Goal: Transaction & Acquisition: Purchase product/service

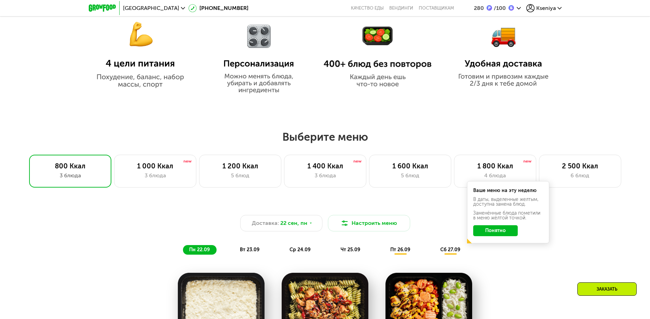
scroll to position [480, 0]
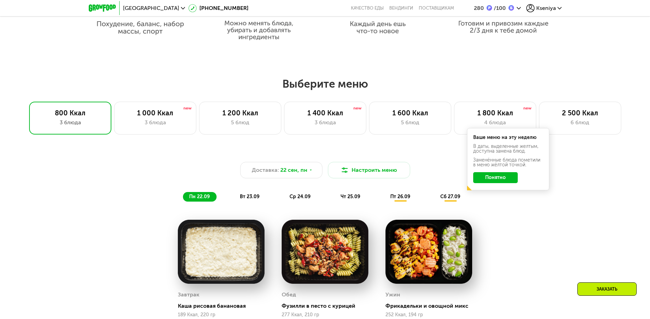
click at [491, 182] on button "Понятно" at bounding box center [495, 177] width 45 height 11
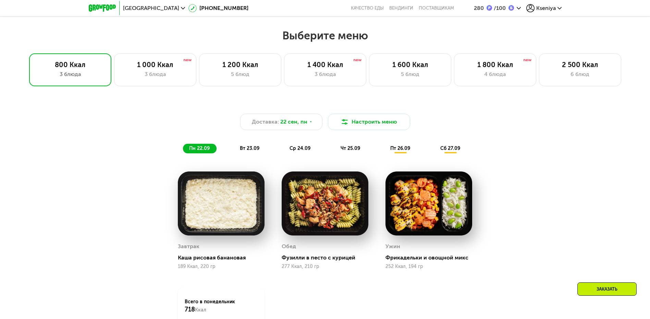
scroll to position [514, 0]
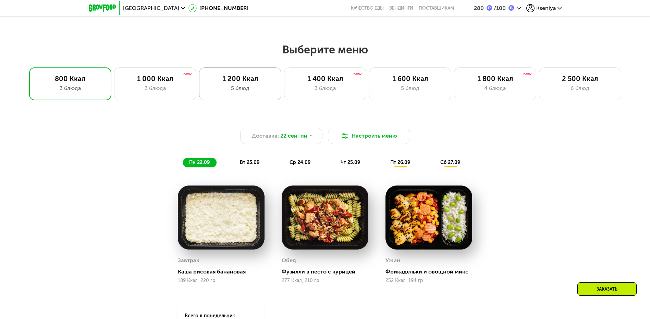
click at [232, 82] on div "1 200 Ккал" at bounding box center [240, 79] width 68 height 8
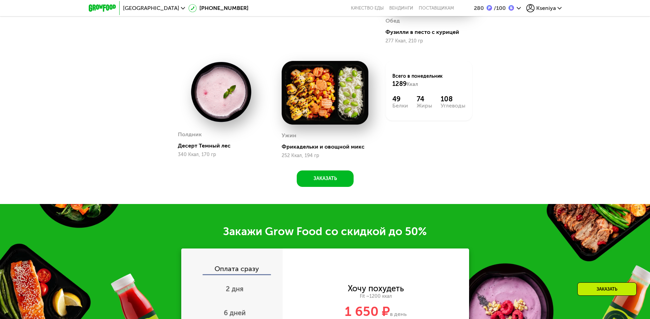
scroll to position [891, 0]
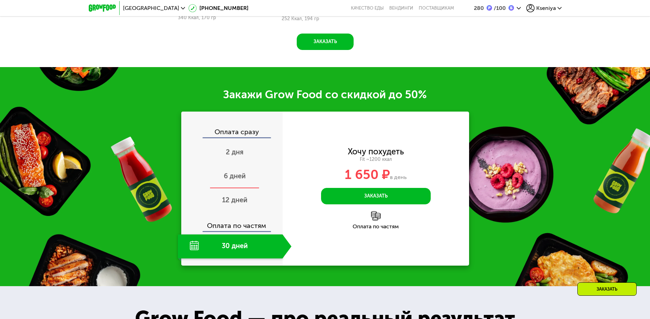
click at [231, 180] on span "6 дней" at bounding box center [235, 176] width 22 height 8
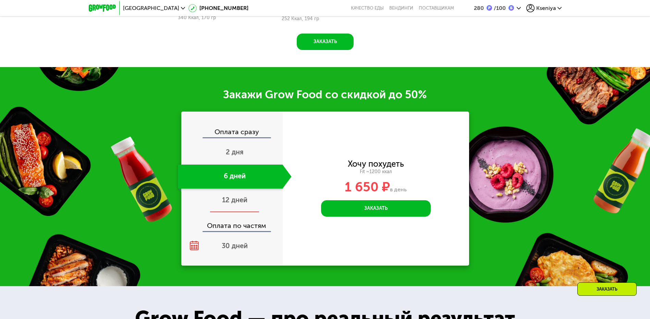
click at [228, 204] on span "12 дней" at bounding box center [234, 200] width 25 height 8
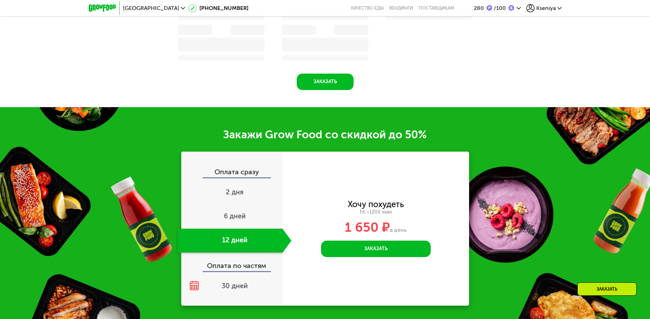
scroll to position [932, 0]
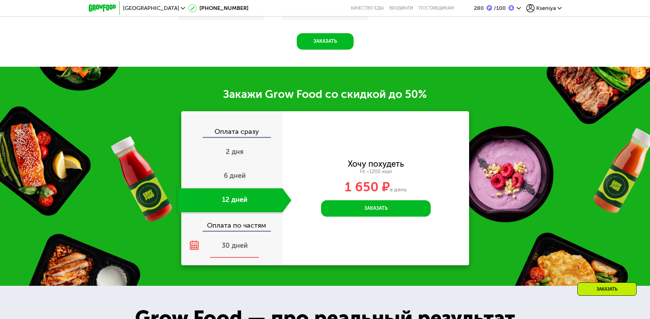
click at [230, 244] on span "30 дней" at bounding box center [235, 246] width 26 height 8
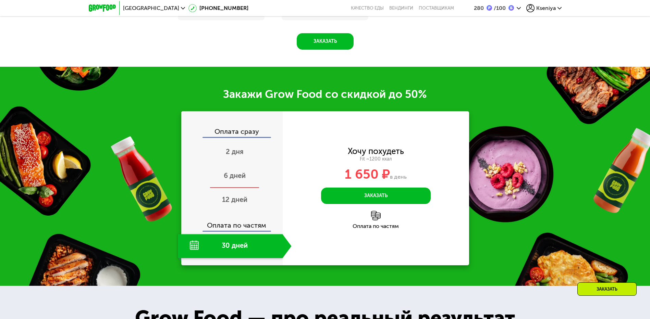
click at [239, 179] on span "6 дней" at bounding box center [235, 176] width 22 height 8
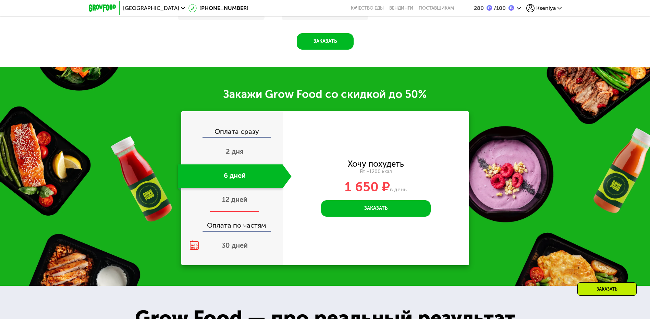
click at [239, 199] on span "12 дней" at bounding box center [234, 200] width 25 height 8
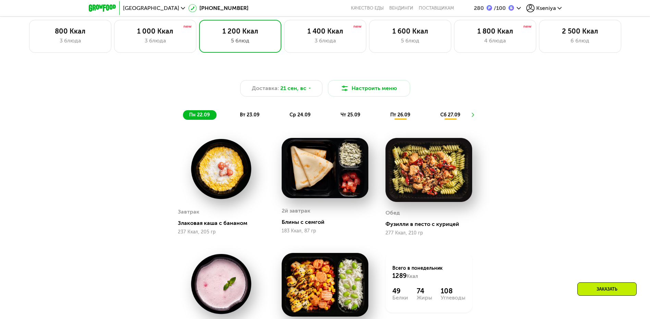
scroll to position [548, 0]
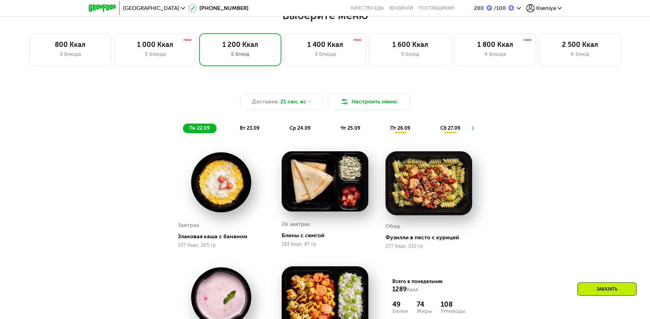
click at [409, 131] on span "пт 26.09" at bounding box center [400, 128] width 20 height 6
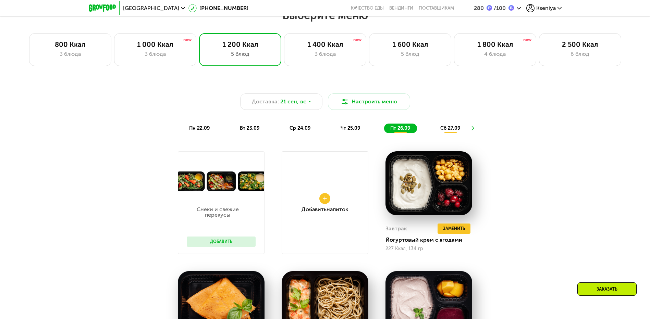
scroll to position [651, 0]
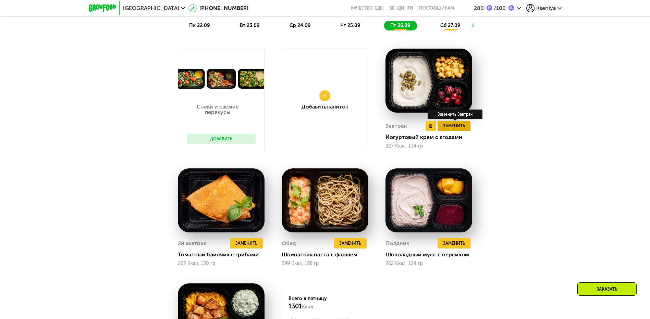
click at [458, 129] on span "Заменить" at bounding box center [454, 126] width 22 height 7
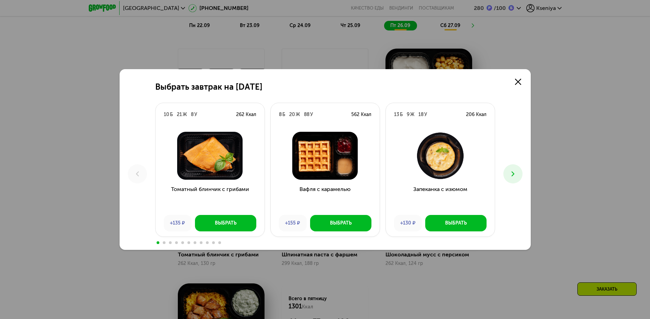
click at [512, 170] on button at bounding box center [513, 174] width 19 height 19
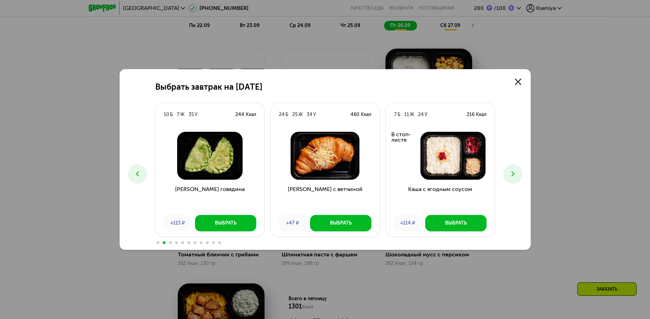
click at [512, 170] on button at bounding box center [513, 174] width 19 height 19
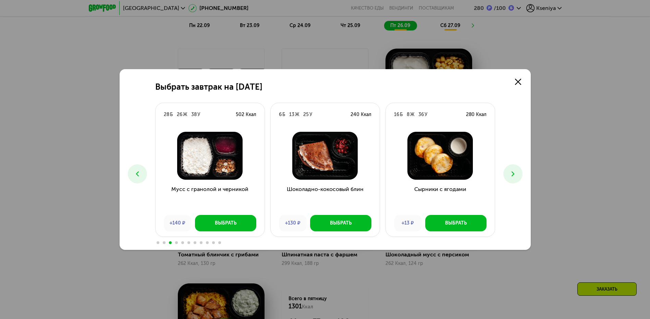
click at [512, 170] on button at bounding box center [513, 174] width 19 height 19
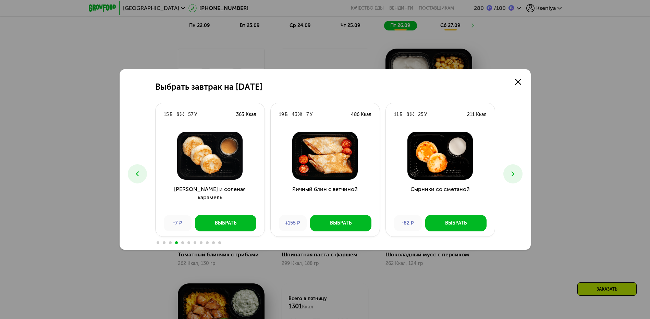
click at [512, 170] on button at bounding box center [513, 174] width 19 height 19
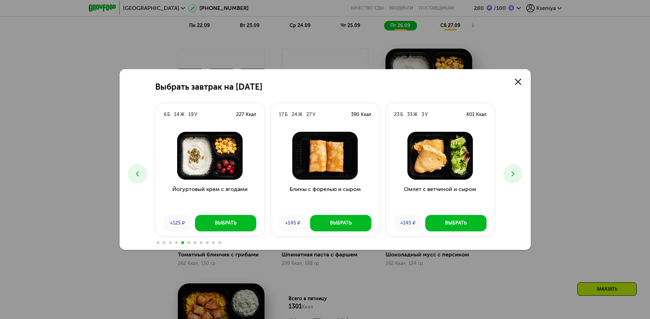
click at [512, 170] on button at bounding box center [513, 174] width 19 height 19
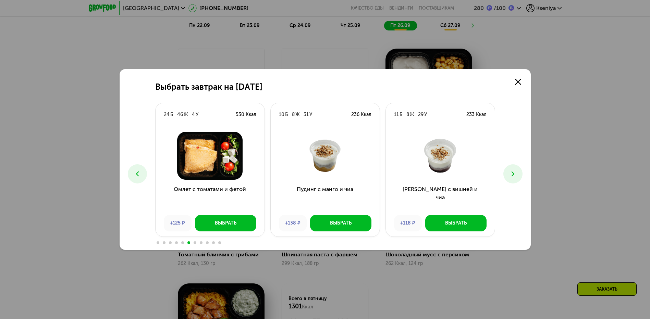
click at [512, 170] on button at bounding box center [513, 174] width 19 height 19
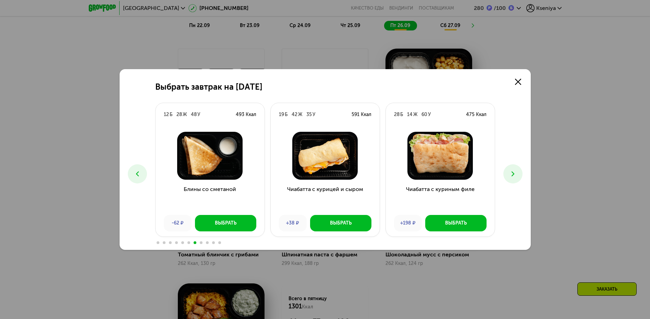
click at [512, 170] on button at bounding box center [513, 174] width 19 height 19
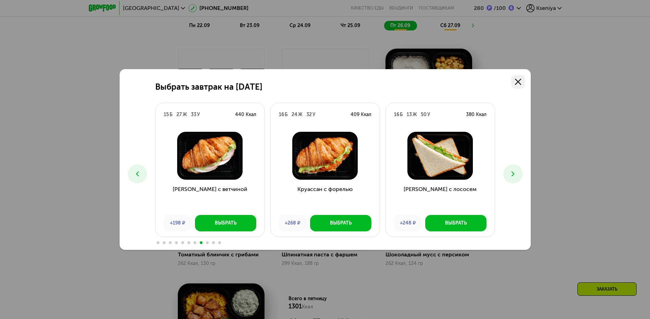
click at [521, 78] on link at bounding box center [518, 82] width 14 height 14
